Goal: Information Seeking & Learning: Learn about a topic

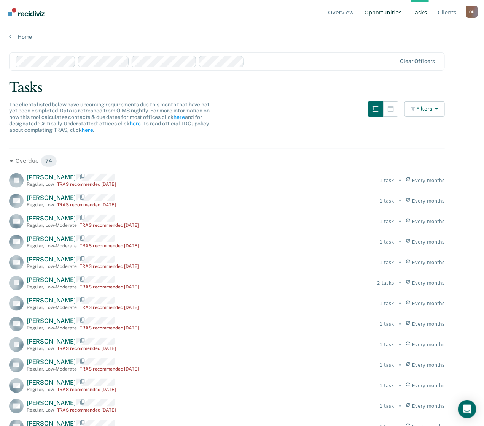
click at [385, 14] on link "Opportunities" at bounding box center [383, 12] width 40 height 24
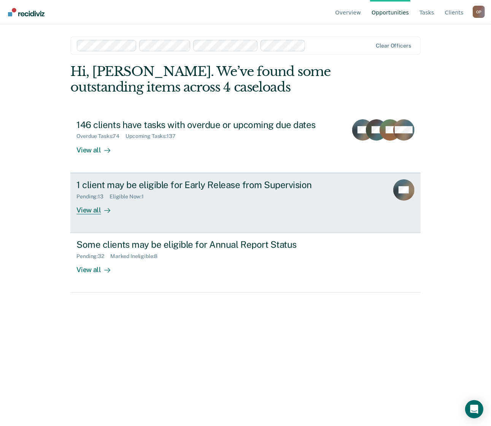
click at [235, 185] on div "1 client may be eligible for Early Release from Supervision" at bounding box center [209, 185] width 267 height 11
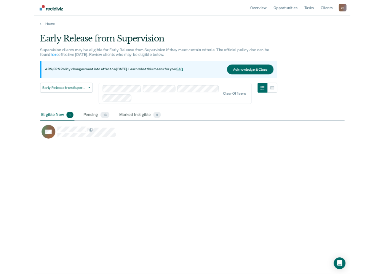
scroll to position [157, 366]
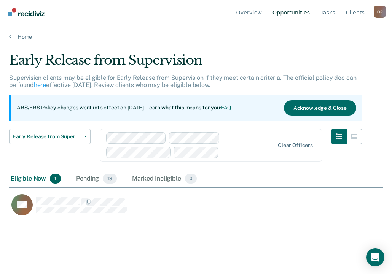
click at [284, 10] on link "Opportunities" at bounding box center [291, 12] width 40 height 24
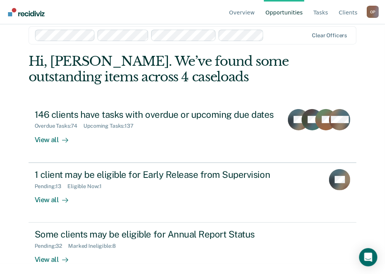
scroll to position [19, 0]
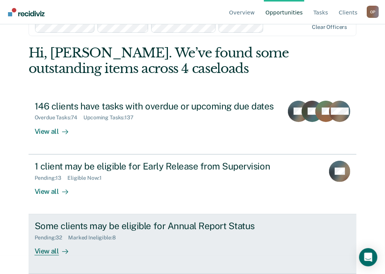
click at [48, 256] on link "Some clients may be eligible for Annual Report Status Pending : 32 Marked Ineli…" at bounding box center [193, 245] width 328 height 60
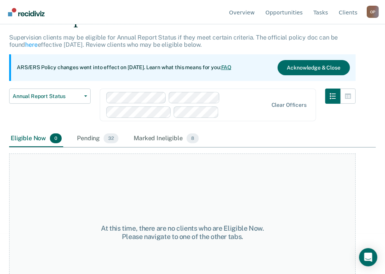
scroll to position [78, 0]
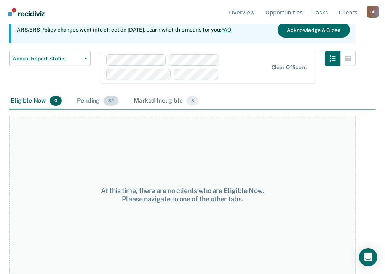
click at [98, 106] on div "Pending 32" at bounding box center [97, 101] width 45 height 17
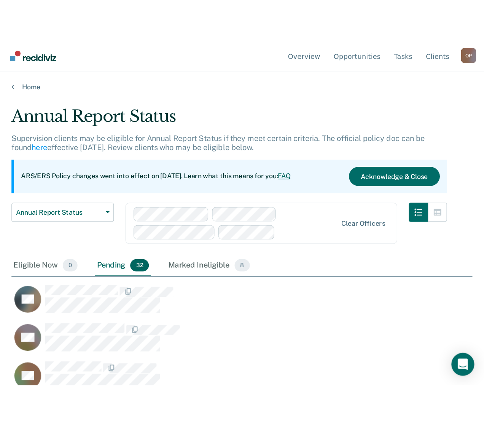
scroll to position [157, 359]
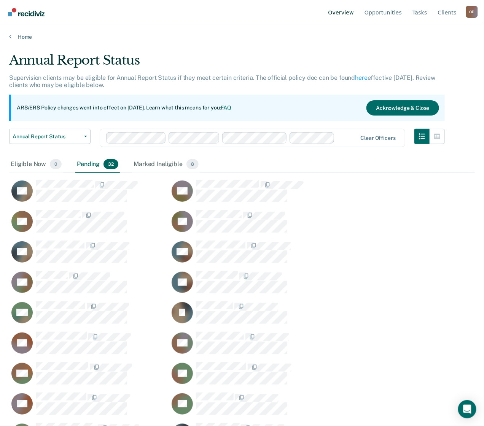
click at [345, 14] on link "Overview" at bounding box center [341, 12] width 29 height 24
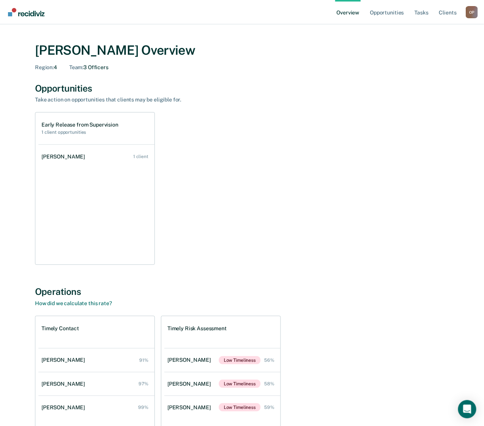
click at [184, 209] on div "Early Release from Supervision 1 client opportunities [PERSON_NAME] 1 client" at bounding box center [242, 188] width 414 height 153
click at [385, 14] on link "Opportunities" at bounding box center [386, 12] width 37 height 24
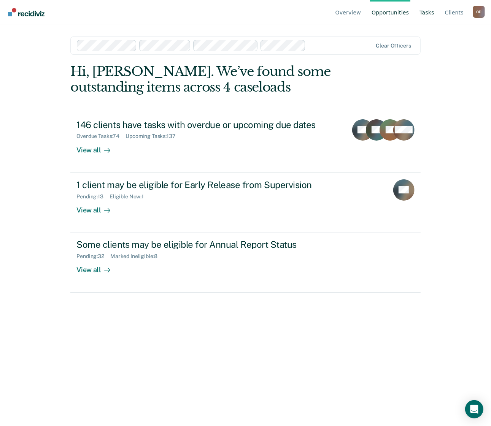
click at [424, 14] on link "Tasks" at bounding box center [427, 12] width 18 height 24
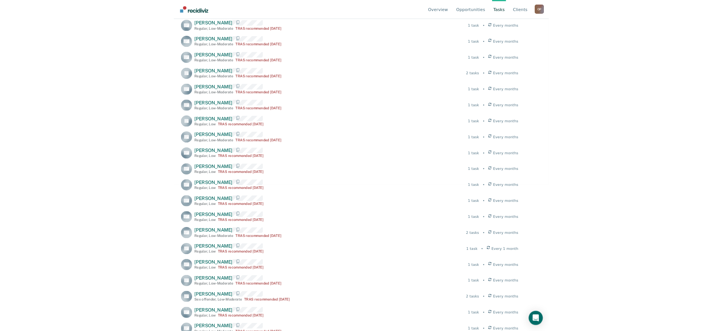
scroll to position [190, 0]
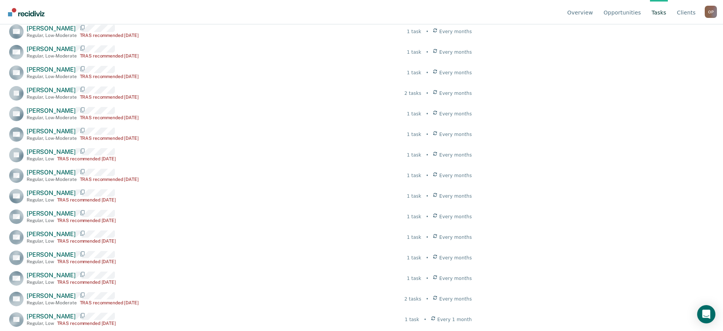
click at [29, 9] on img "Go to Recidiviz Home" at bounding box center [26, 12] width 37 height 8
